Goal: Information Seeking & Learning: Check status

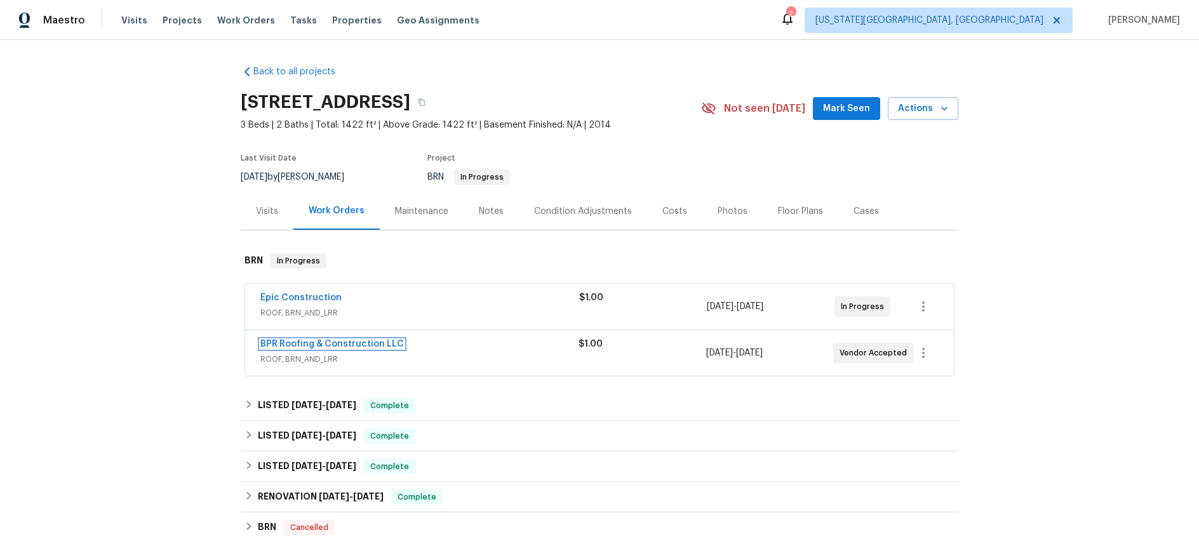
click at [361, 340] on link "BPR Roofing & Construction LLC" at bounding box center [331, 344] width 143 height 9
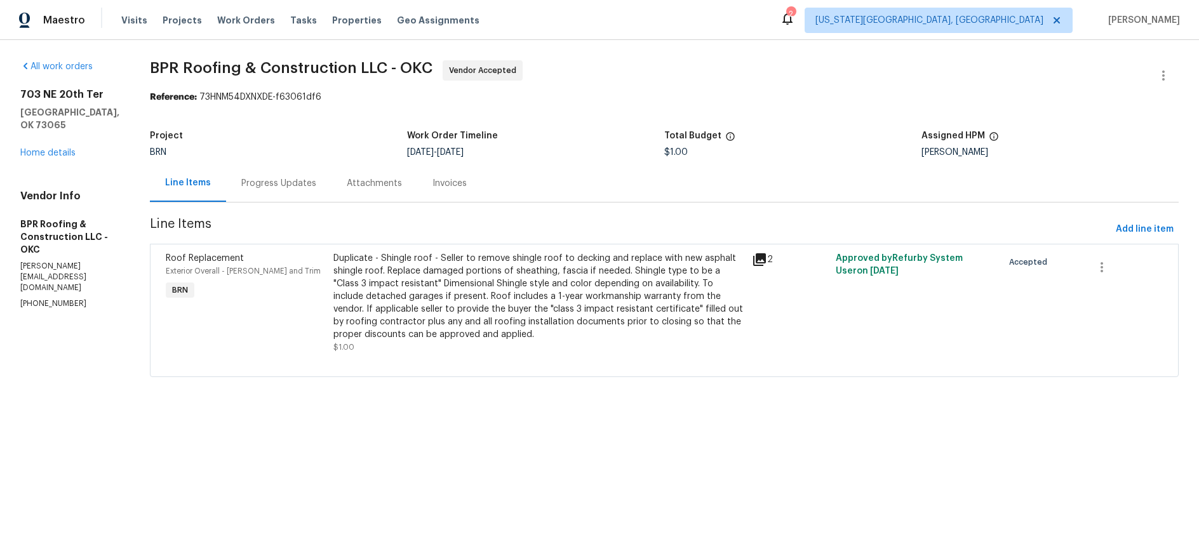
click at [249, 191] on div "Progress Updates" at bounding box center [278, 182] width 105 height 37
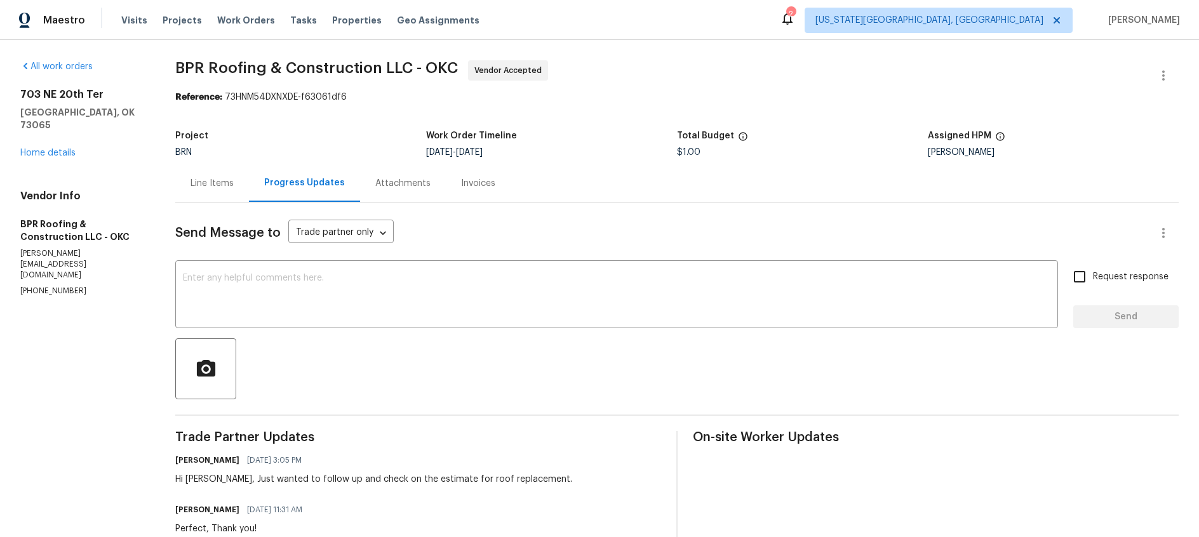
click at [222, 186] on div "Line Items" at bounding box center [211, 183] width 43 height 13
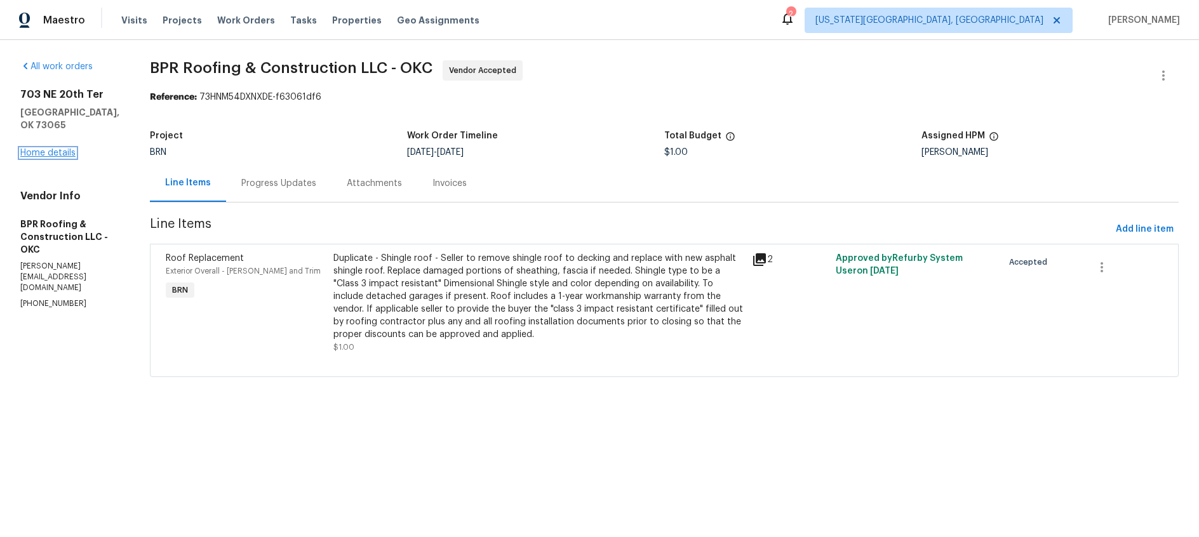
click at [55, 149] on link "Home details" at bounding box center [47, 153] width 55 height 9
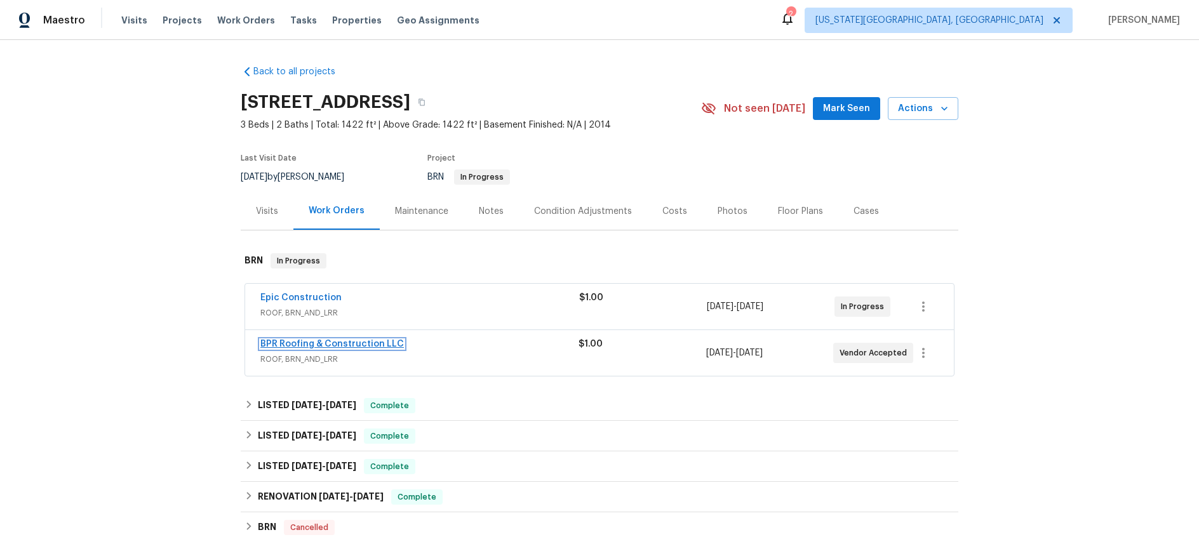
click at [375, 343] on link "BPR Roofing & Construction LLC" at bounding box center [331, 344] width 143 height 9
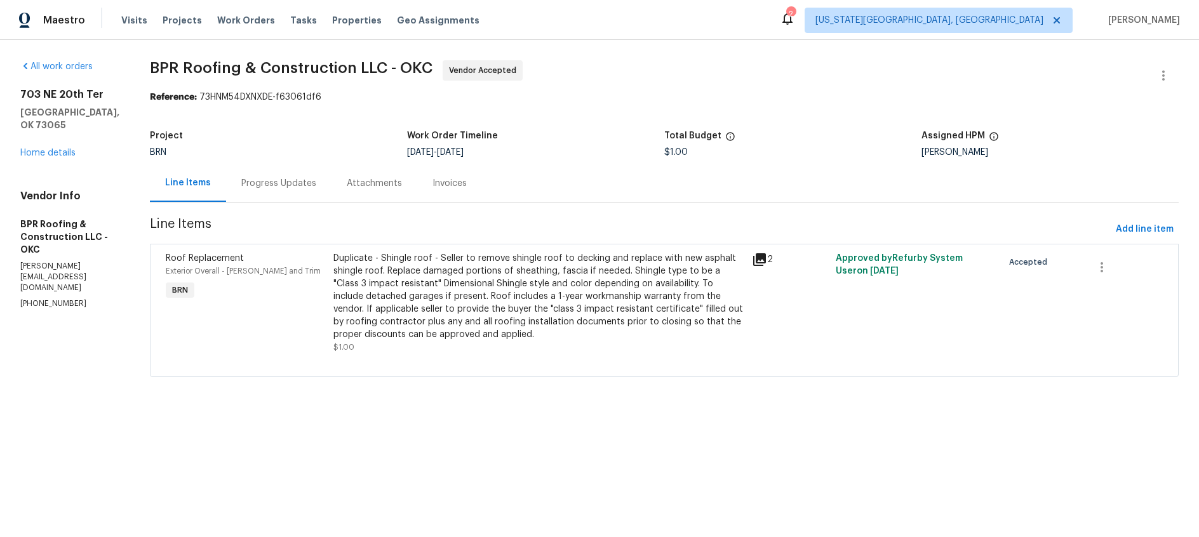
click at [281, 298] on div "Roof Replacement Exterior Overall - [PERSON_NAME] and Trim BRN" at bounding box center [246, 302] width 168 height 109
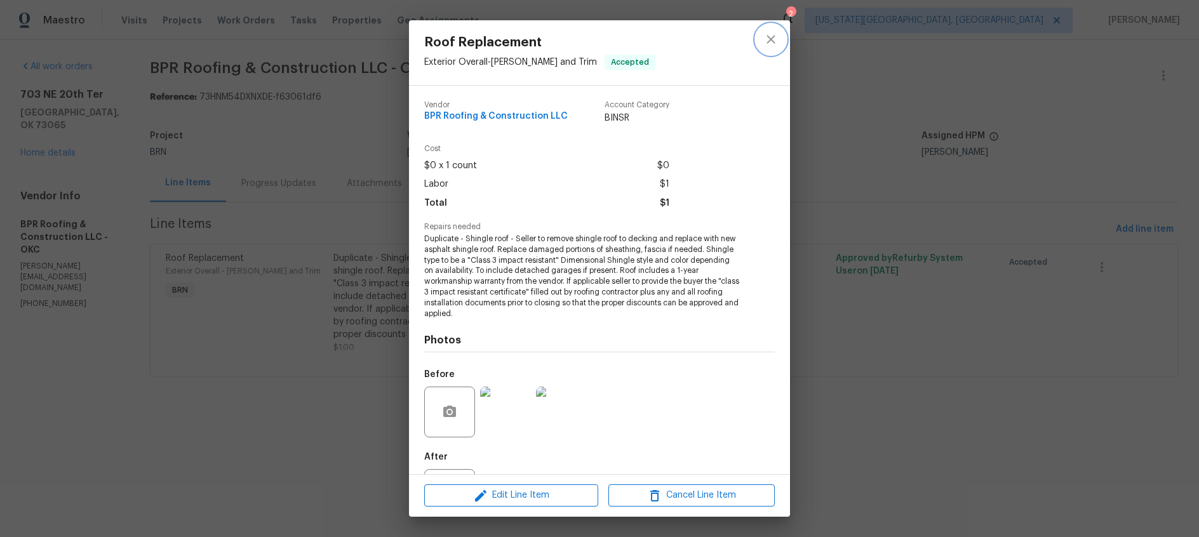
click at [775, 41] on icon "close" at bounding box center [770, 39] width 15 height 15
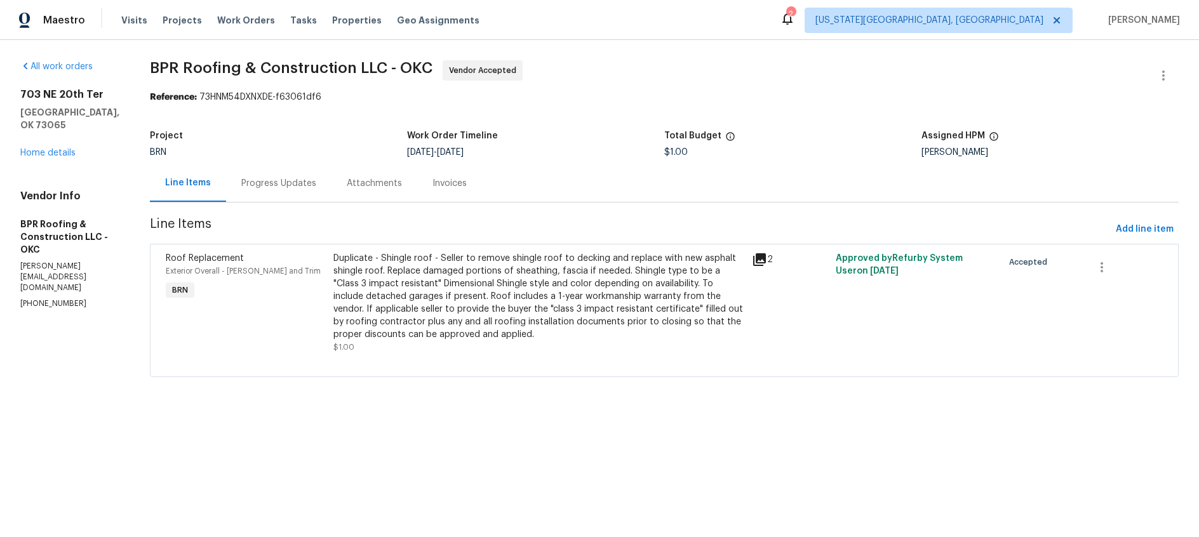
click at [295, 181] on div "Progress Updates" at bounding box center [278, 183] width 75 height 13
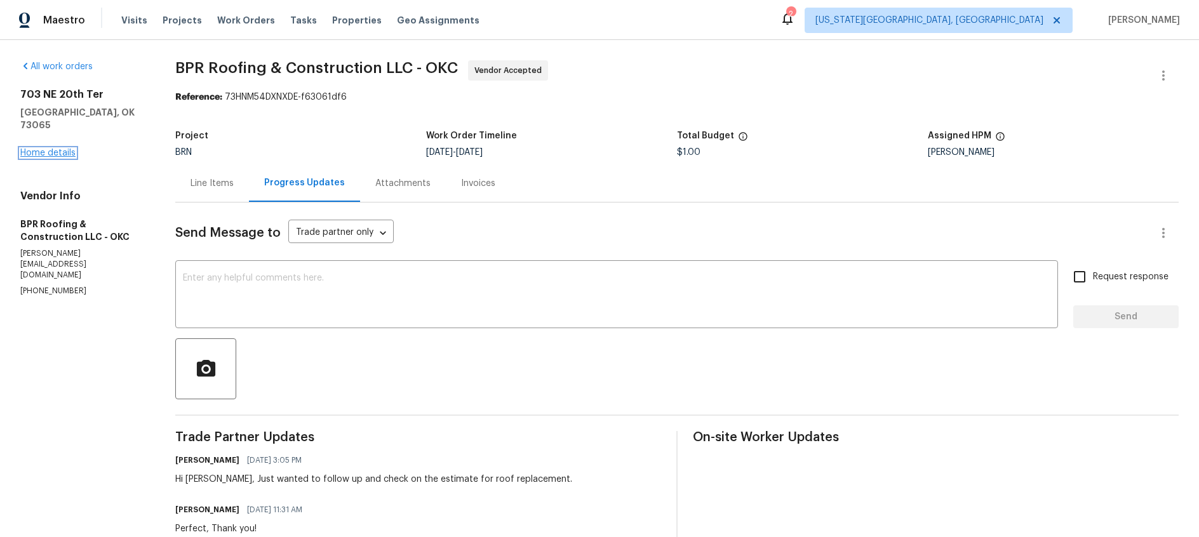
click at [53, 149] on link "Home details" at bounding box center [47, 153] width 55 height 9
